Goal: Communication & Community: Connect with others

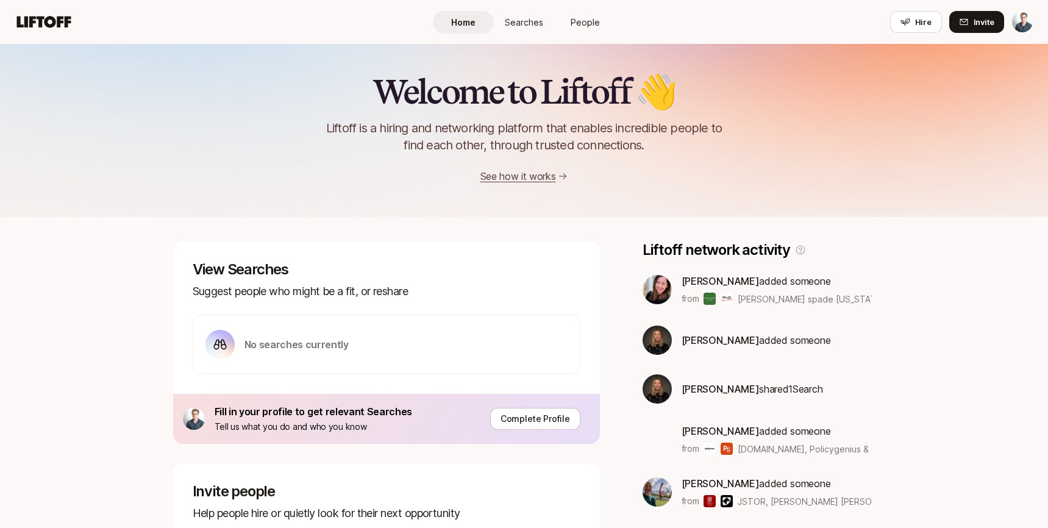
scroll to position [311, 0]
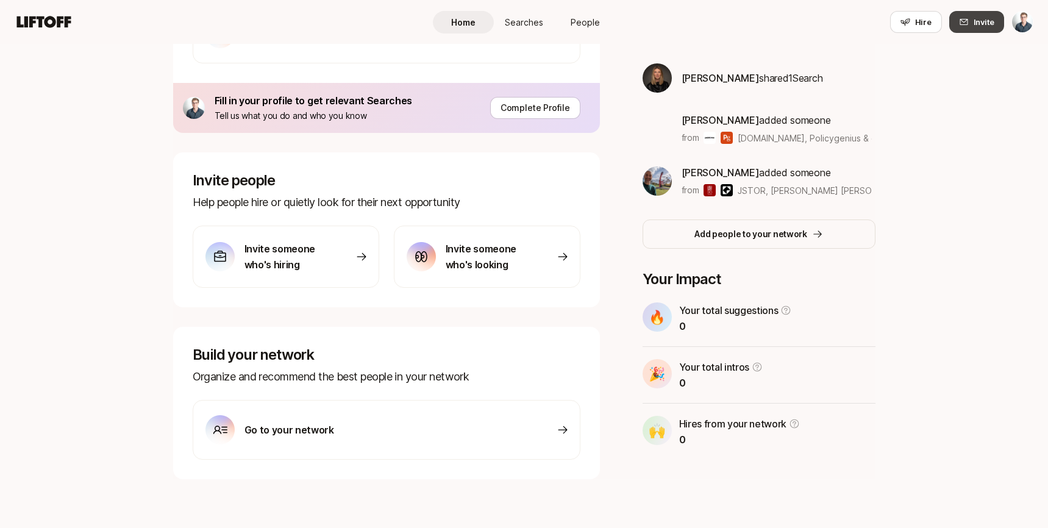
click at [968, 23] on icon at bounding box center [964, 22] width 8 height 6
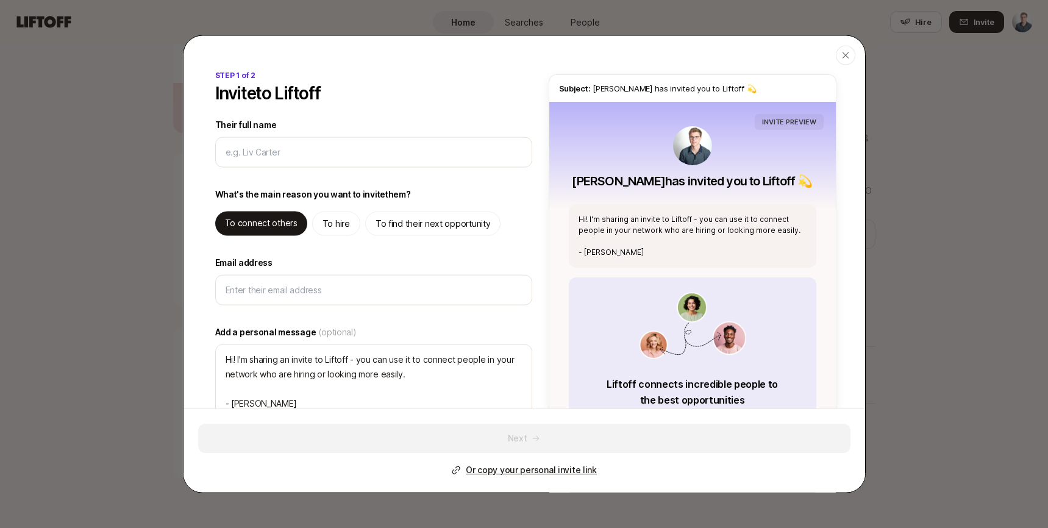
type textarea "x"
click at [341, 217] on p "To hire" at bounding box center [336, 224] width 27 height 15
type textarea "Hi! I'm sharing an invite to Liftoff - you can use it to hire, and find high qu…"
type textarea "x"
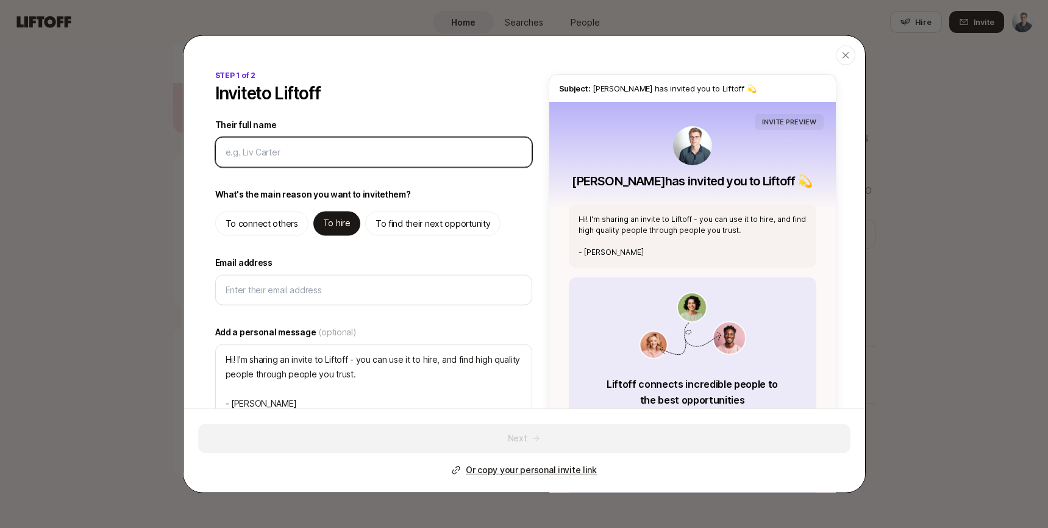
click at [329, 157] on input "Their full name" at bounding box center [372, 152] width 292 height 15
type input "E"
type textarea "x"
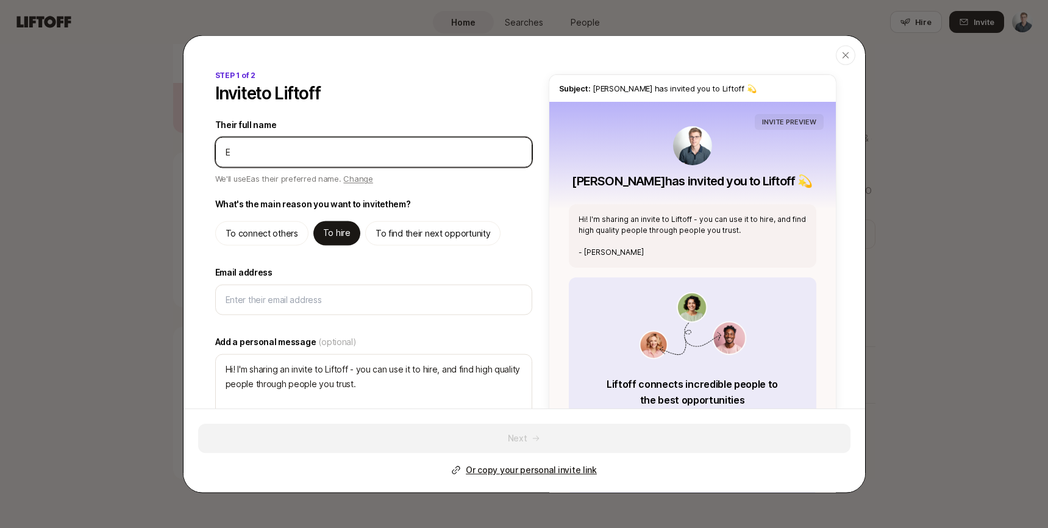
type input "El"
type textarea "x"
type input "Ell"
type textarea "x"
type input "Elli"
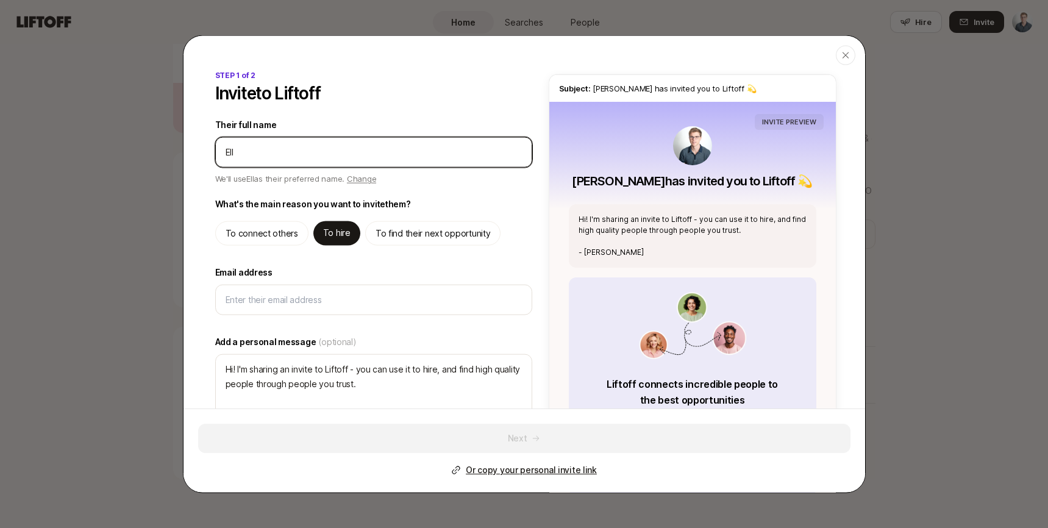
type textarea "x"
type input "[PERSON_NAME]"
type textarea "x"
type input "[PERSON_NAME]"
type textarea "x"
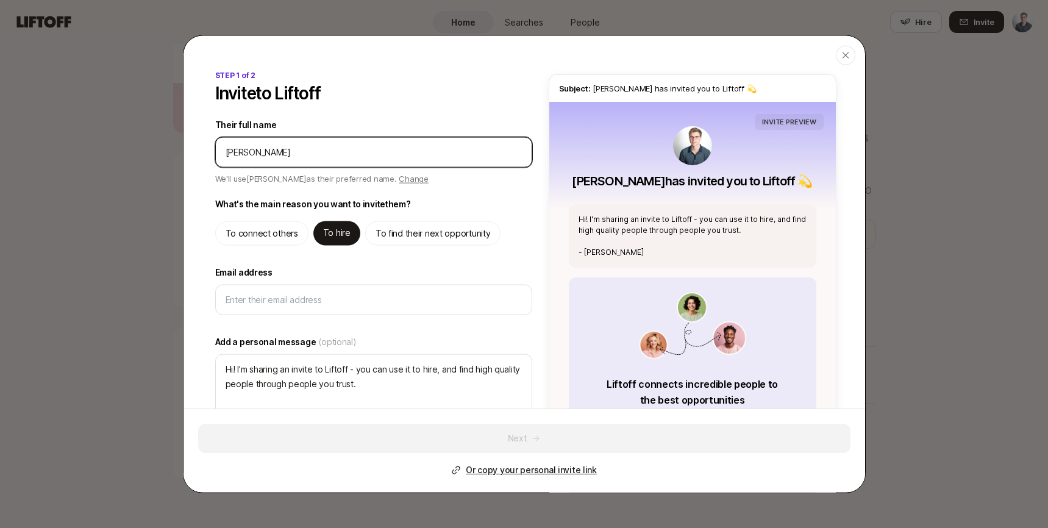
type input "[PERSON_NAME]"
type textarea "x"
type input "[PERSON_NAME]"
type textarea "x"
type input "[PERSON_NAME]"
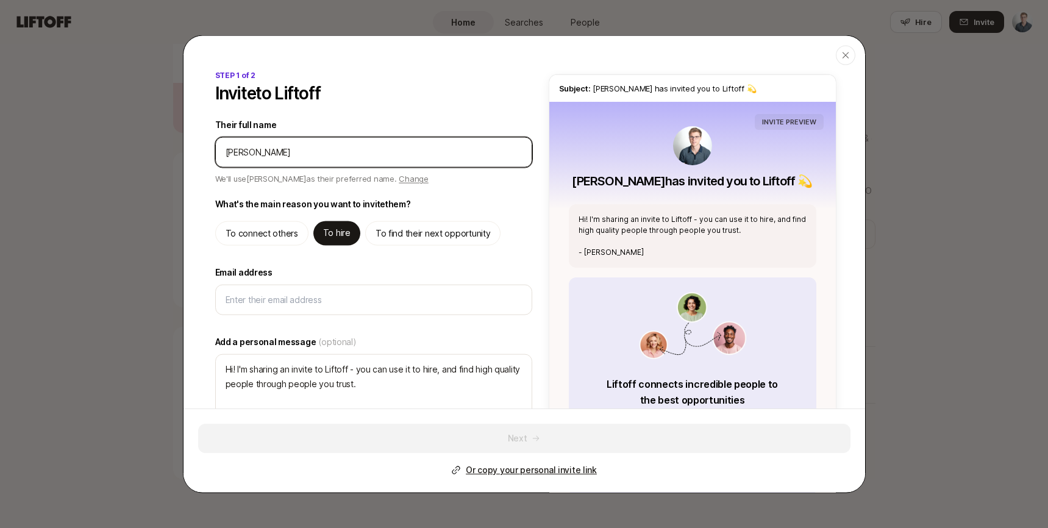
type textarea "x"
type input "[PERSON_NAME]"
type textarea "x"
type input "[PERSON_NAME]"
type textarea "x"
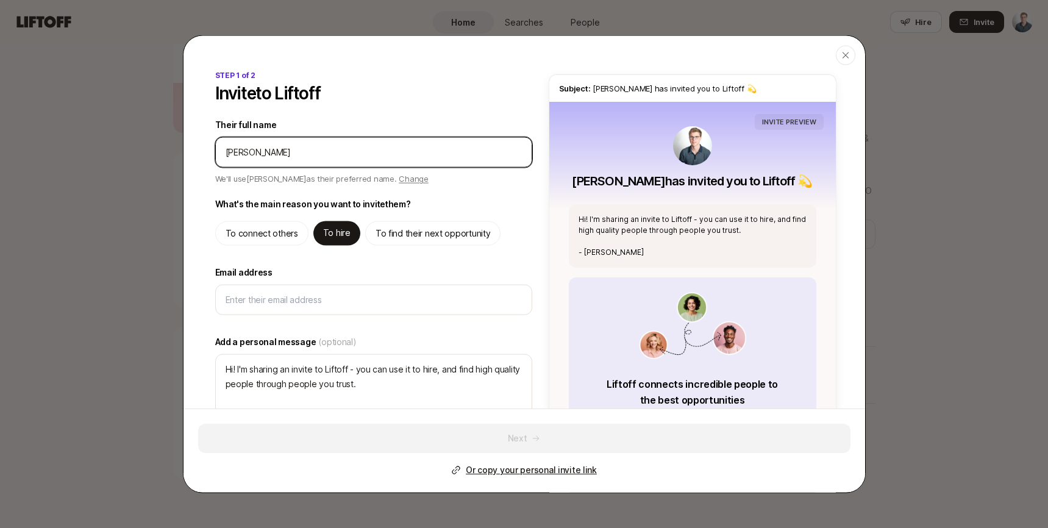
type input "[PERSON_NAME]"
type textarea "x"
type input "[PERSON_NAME]"
type textarea "x"
type input "[PERSON_NAME]-"
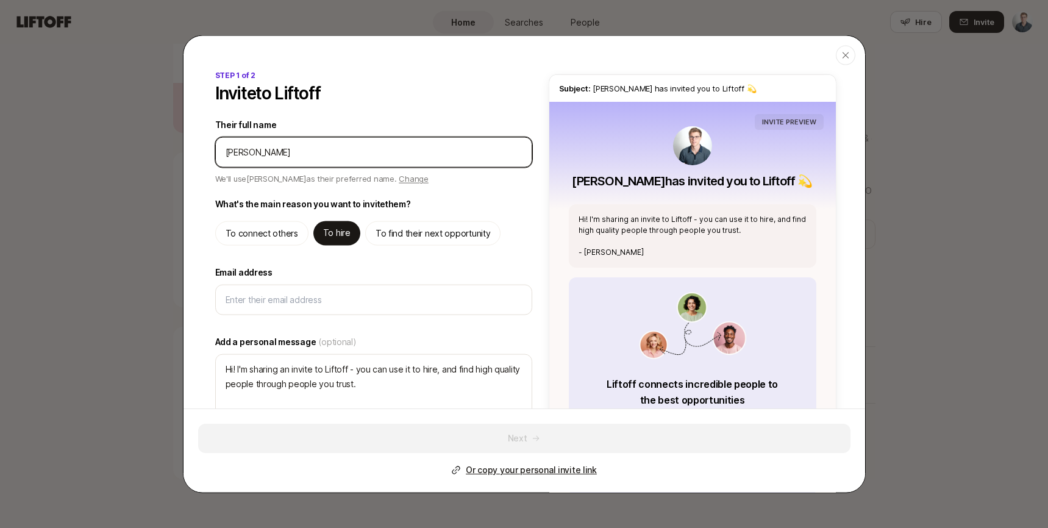
type textarea "x"
type input "[PERSON_NAME]-G"
type textarea "x"
type input "[PERSON_NAME]-Gu"
type textarea "x"
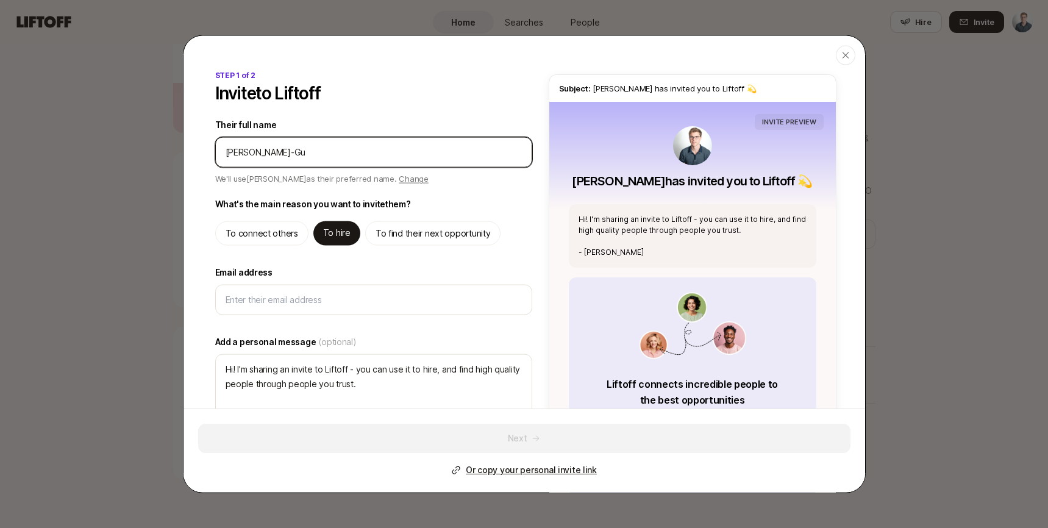
type input "[PERSON_NAME]-Gut"
type textarea "x"
type input "[PERSON_NAME]"
type textarea "x"
type input "[PERSON_NAME]-Guttm"
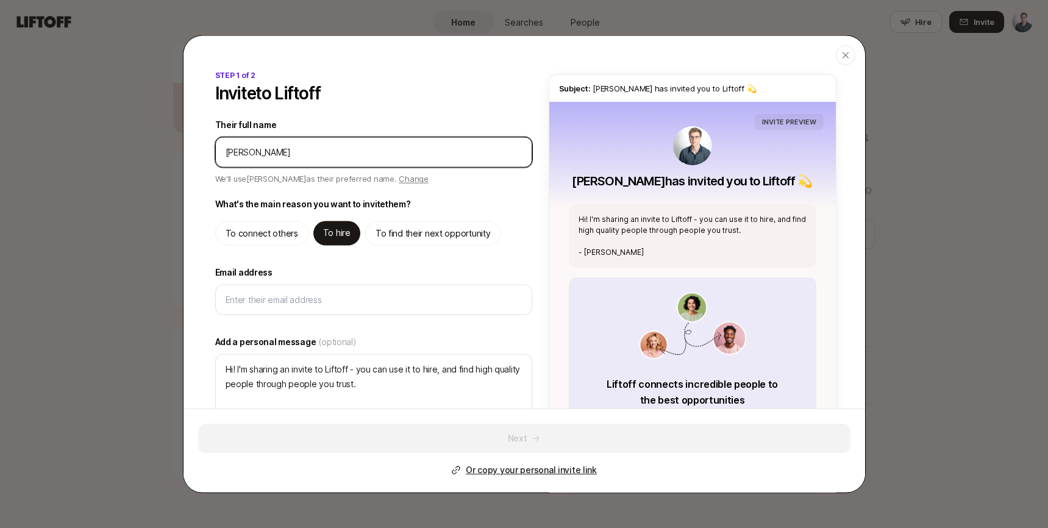
type textarea "x"
type input "[PERSON_NAME]-Guttma"
type textarea "x"
type input "[PERSON_NAME]"
type textarea "x"
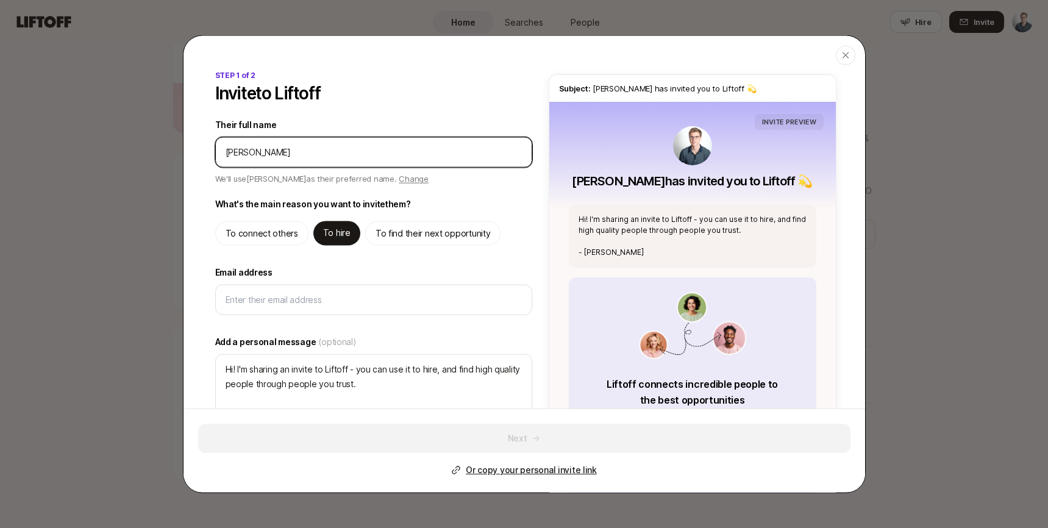
type input "[PERSON_NAME]"
type textarea "x"
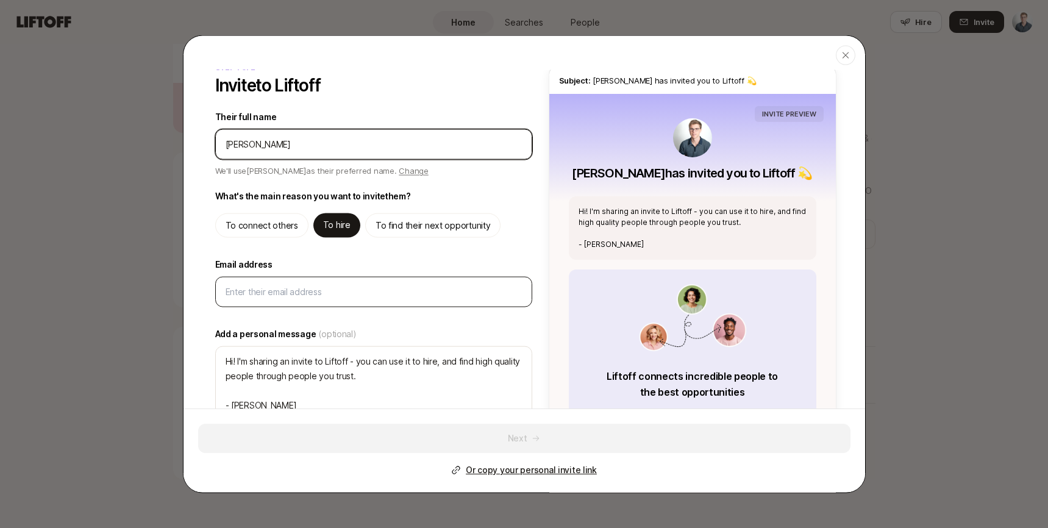
type input "[PERSON_NAME]"
type textarea "Hi [PERSON_NAME]! I'm sharing an invite to Liftoff - you can use it to hire, an…"
type textarea "x"
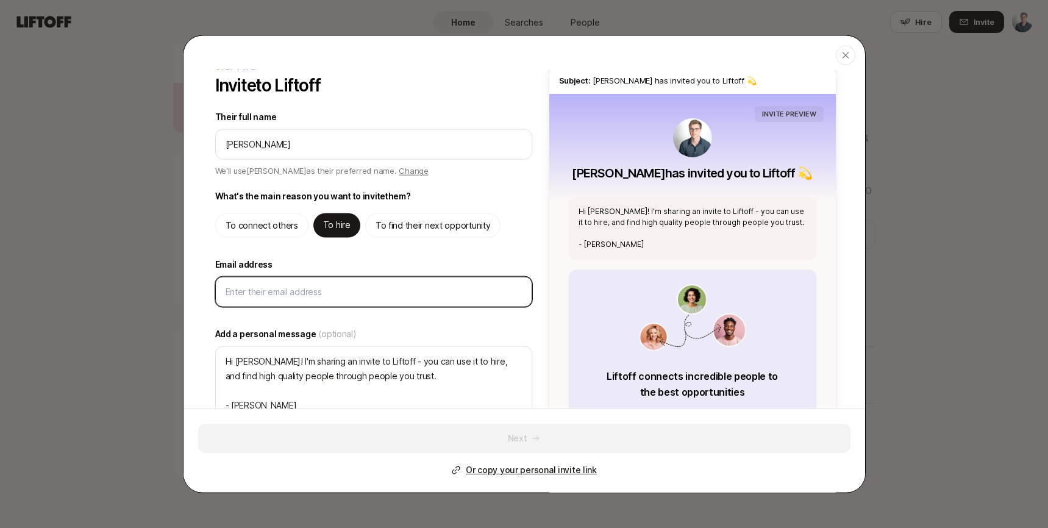
click at [307, 287] on input "Email address" at bounding box center [372, 292] width 292 height 15
type input "e"
type textarea "x"
type input "el"
type textarea "x"
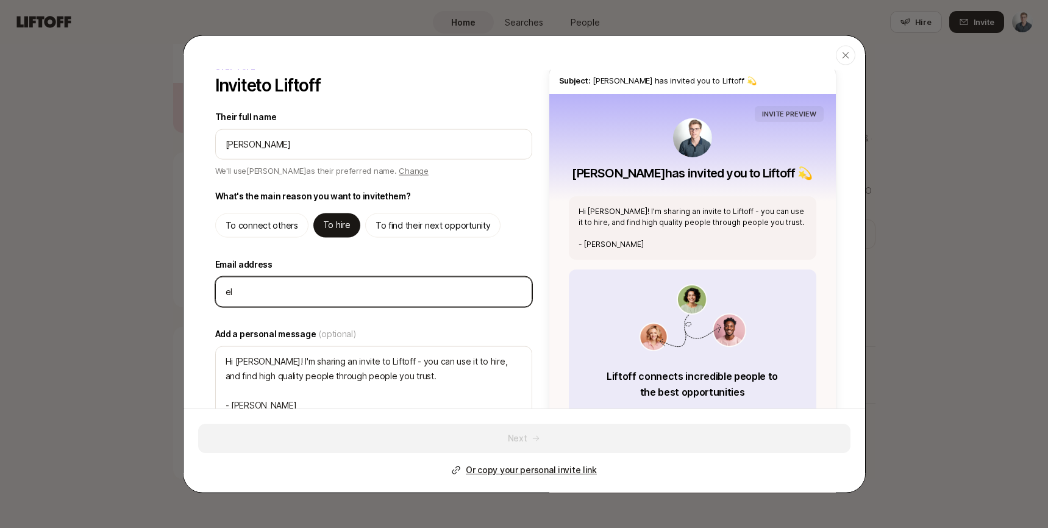
type input "ell"
type textarea "x"
type input "elli"
type textarea "x"
type input "ellie"
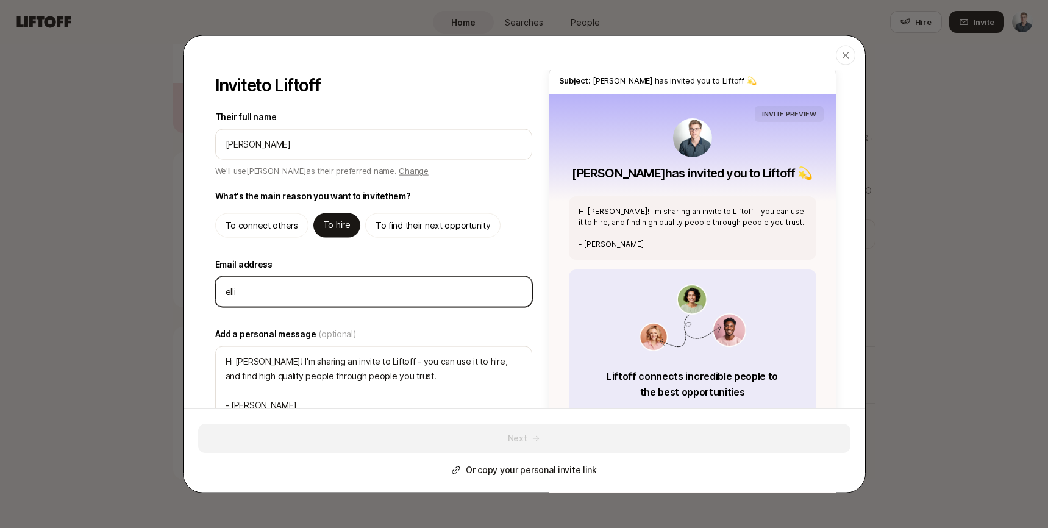
type textarea "x"
type input "ellie@"
type textarea "x"
type input "ellie@c"
type textarea "x"
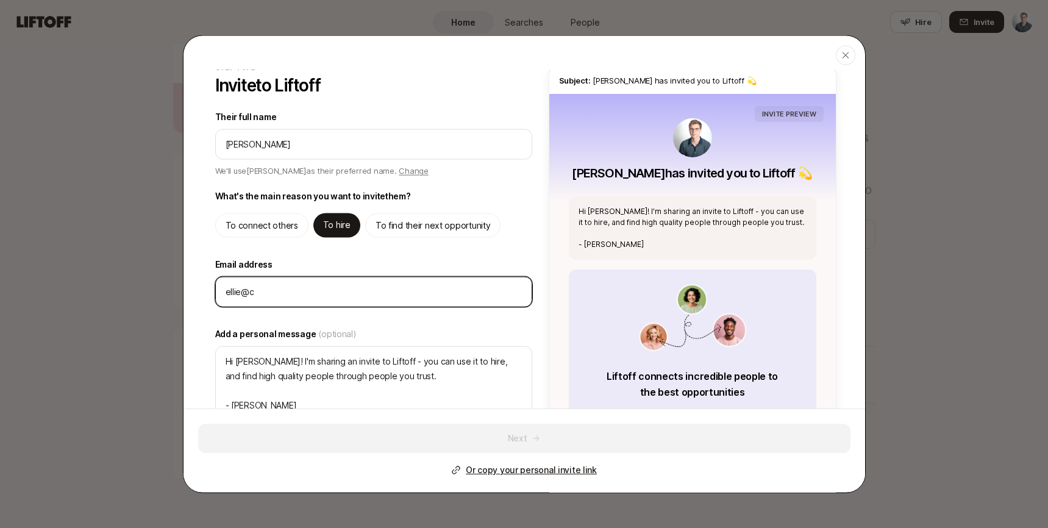
type input "ellie@co"
type textarea "x"
type input "ellie@com"
type textarea "x"
type input "ellie@comm"
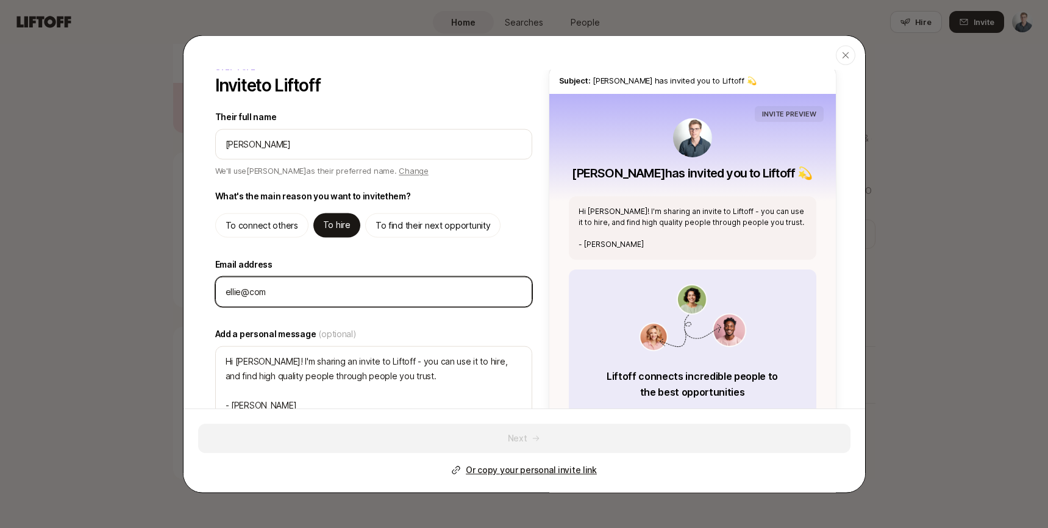
type textarea "x"
type input "ellie@commu"
type textarea "x"
type input "ellie@commun"
type textarea "x"
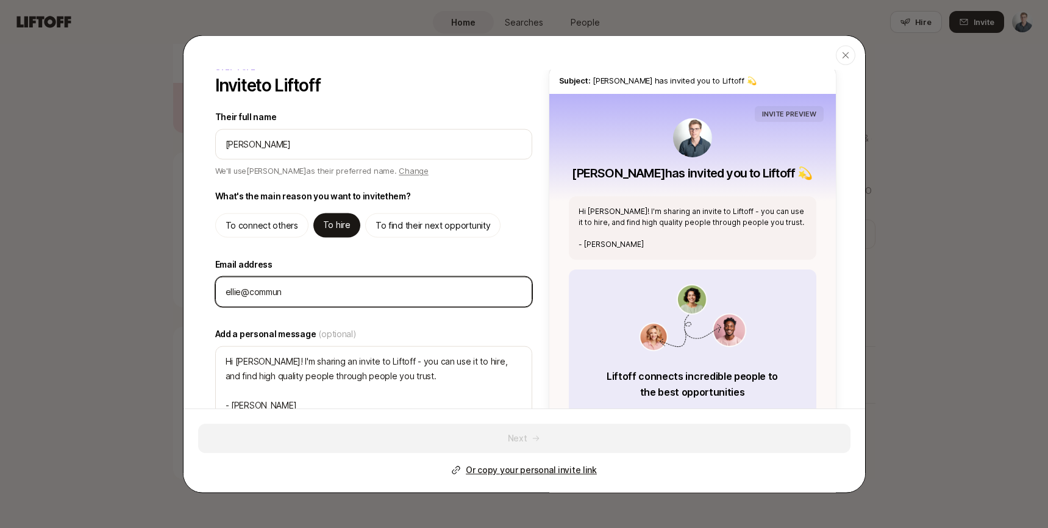
type input "ellie@communi"
type textarea "x"
type input "[PERSON_NAME]"
type textarea "x"
type input "ellie@community"
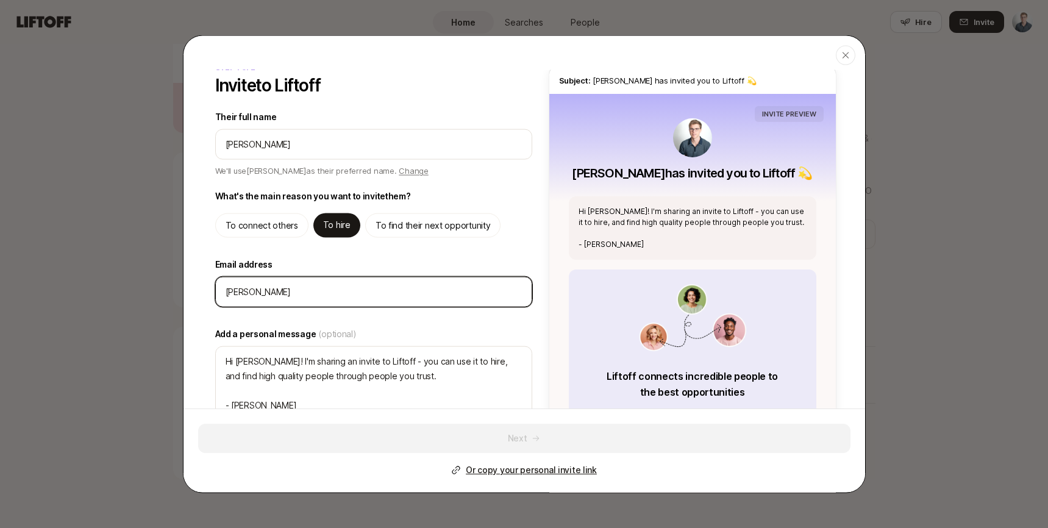
type textarea "x"
type input "ellie@communityp"
type textarea "x"
type input "ellie@communityph"
type textarea "x"
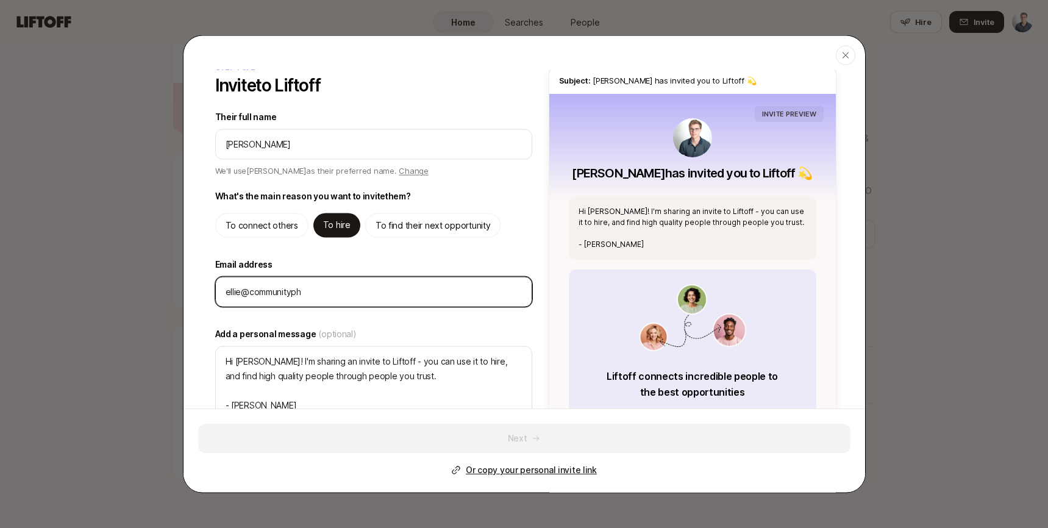
type input "ellie@communitypho"
type textarea "x"
type input "ellie@communityphon"
type textarea "x"
type input "ellie@communityphone"
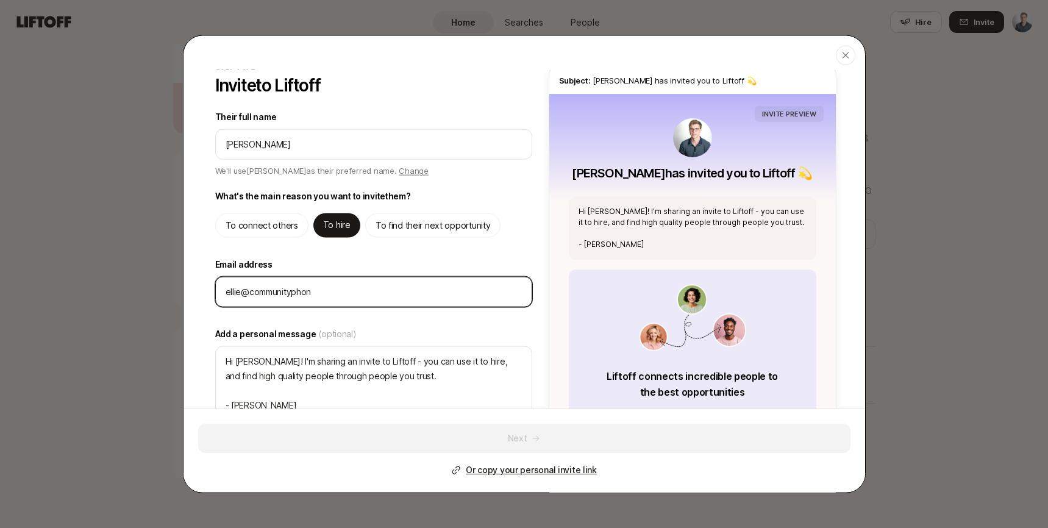
type textarea "x"
type input "ellie@communityphone."
type textarea "x"
type input "ellie@communityphone.o"
type textarea "x"
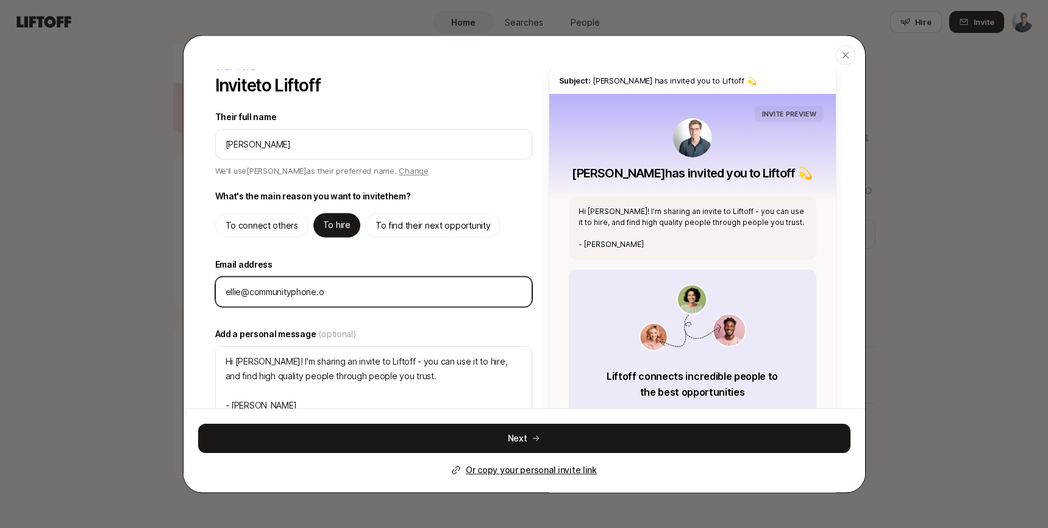
type input "[EMAIL_ADDRESS]"
type textarea "x"
type input "[EMAIL_ADDRESS][DOMAIN_NAME]"
type textarea "x"
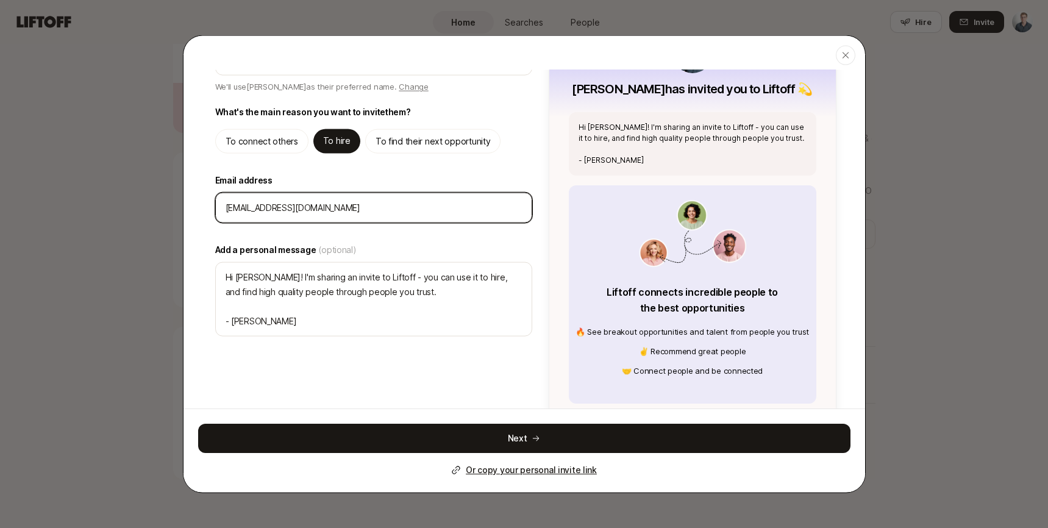
scroll to position [155, 0]
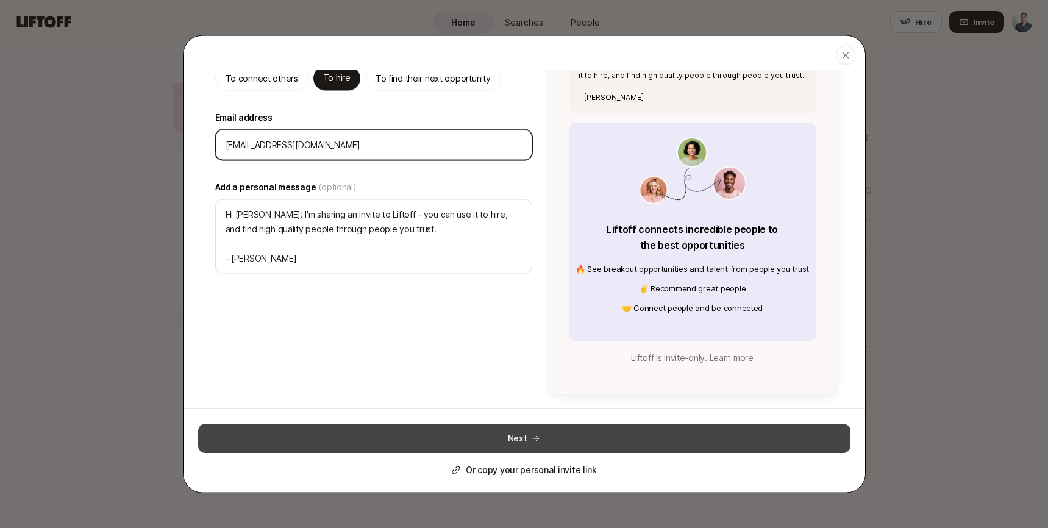
type input "[EMAIL_ADDRESS][DOMAIN_NAME]"
click at [446, 439] on button "Next" at bounding box center [524, 438] width 653 height 29
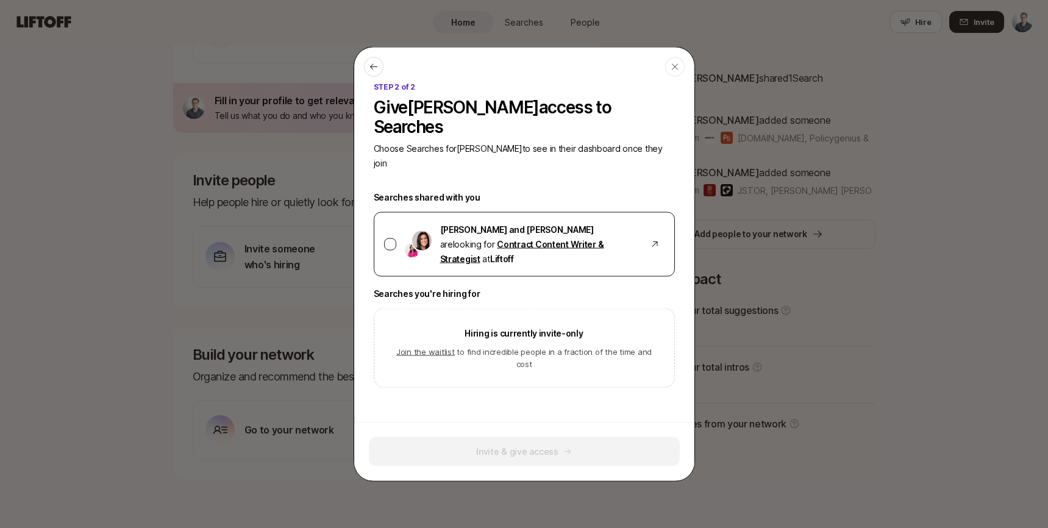
click at [394, 238] on div at bounding box center [390, 244] width 12 height 12
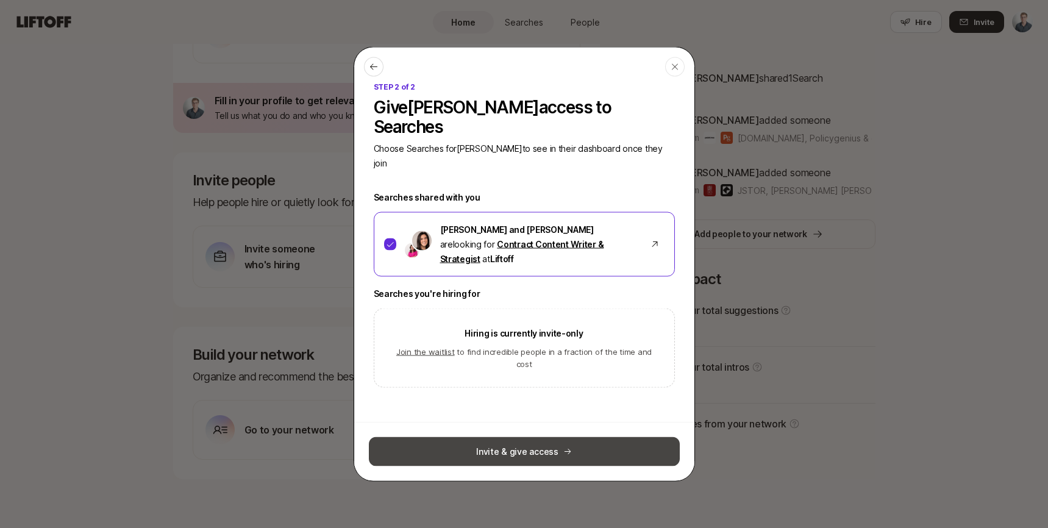
click at [468, 437] on button "Invite & give access" at bounding box center [524, 451] width 311 height 29
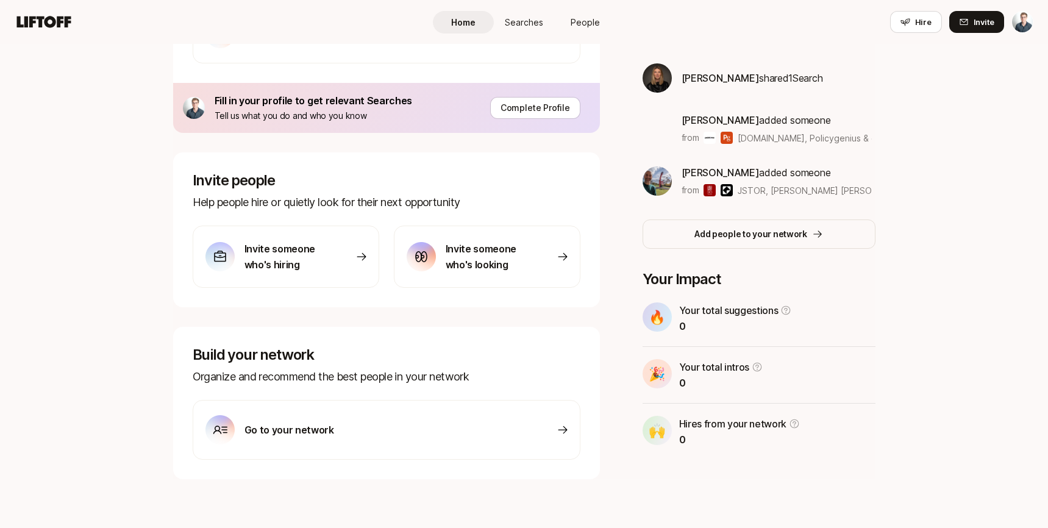
click at [1022, 184] on div "Welcome to Liftoff 👋 Liftoff is a hiring and networking platform that enables i…" at bounding box center [524, 130] width 1048 height 795
click at [648, 83] on img at bounding box center [657, 77] width 29 height 29
